Goal: Task Accomplishment & Management: Use online tool/utility

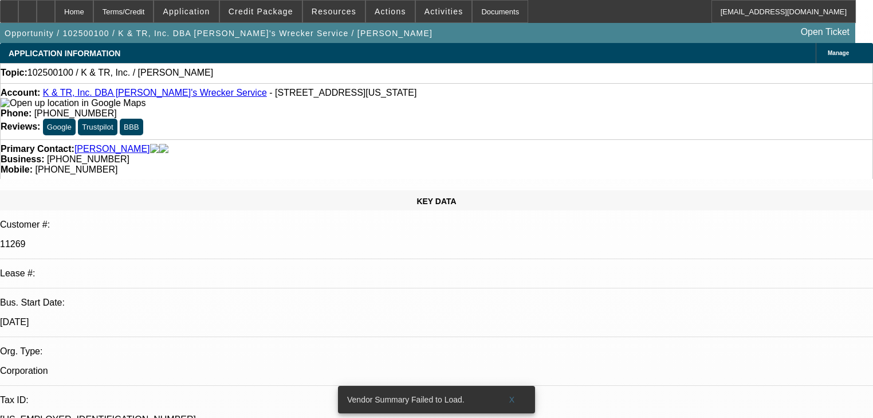
select select "0"
select select "2"
select select "0.1"
select select "4"
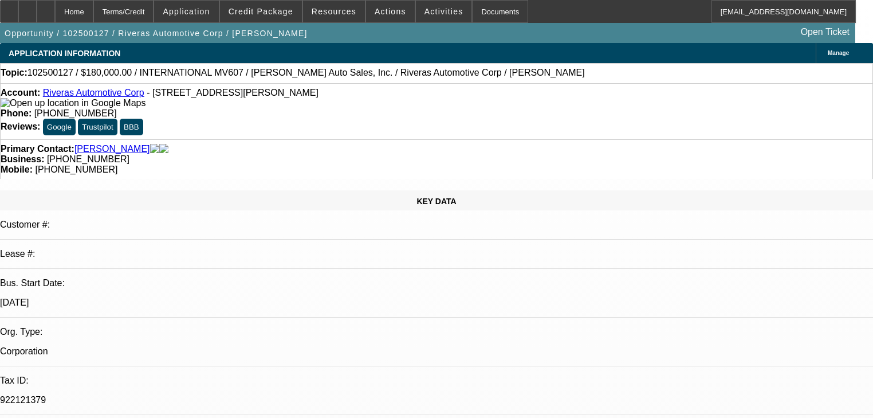
select select "0"
select select "6"
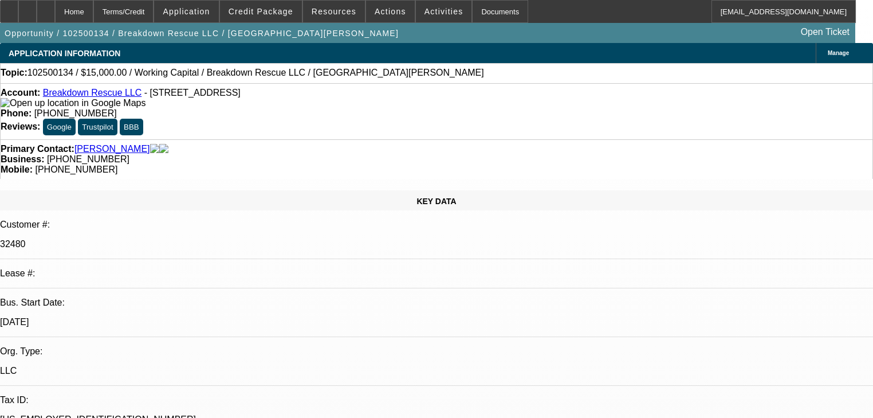
select select "0"
select select "2"
select select "0.1"
select select "1"
select select "2"
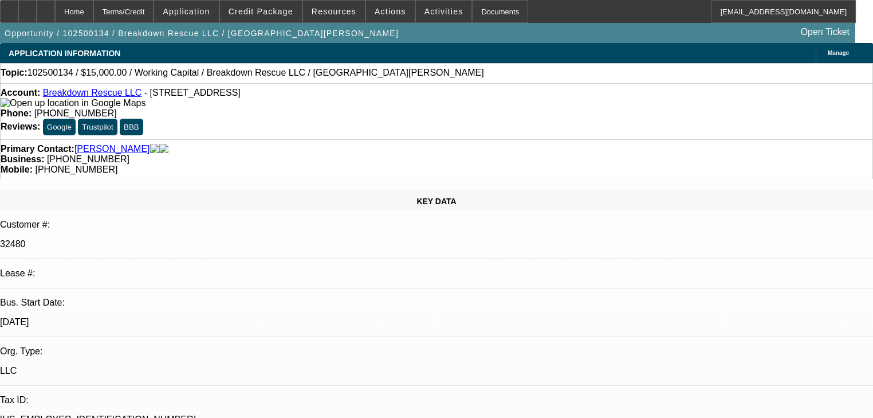
select select "4"
